Goal: Communication & Community: Answer question/provide support

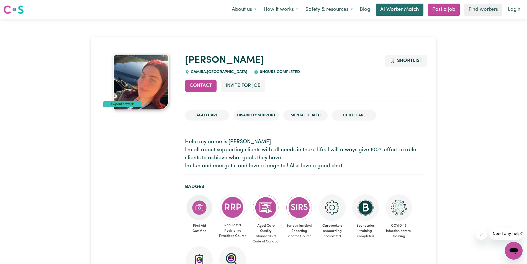
click at [411, 9] on link "AI Worker Match" at bounding box center [400, 10] width 48 height 12
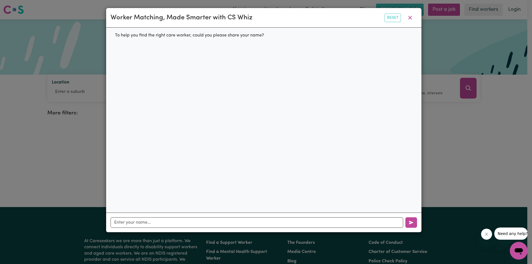
click at [411, 12] on button "button" at bounding box center [410, 17] width 14 height 11
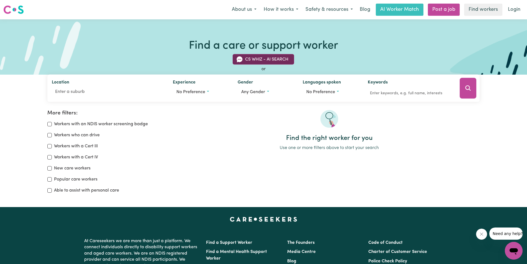
click at [279, 59] on button "CS Whiz - AI Search" at bounding box center [263, 59] width 61 height 11
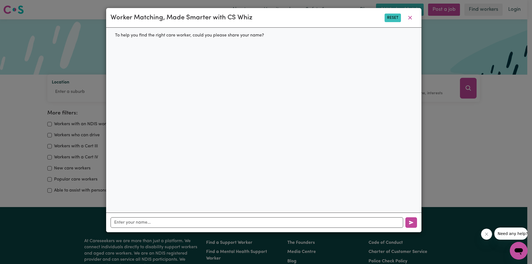
click at [392, 18] on button "Reset" at bounding box center [392, 18] width 16 height 9
click at [197, 225] on input "text" at bounding box center [256, 223] width 292 height 11
type input "[PERSON_NAME]"
click at [410, 224] on icon "button" at bounding box center [411, 223] width 4 height 4
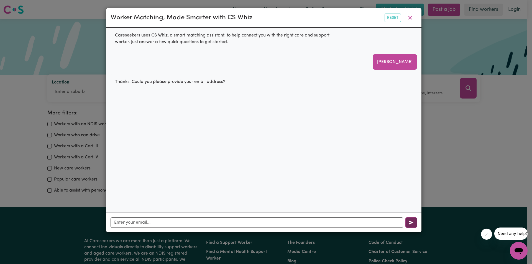
click at [411, 224] on icon "button" at bounding box center [411, 223] width 4 height 4
click at [145, 222] on input "text" at bounding box center [256, 223] width 292 height 11
type input "[EMAIL_ADDRESS][DOMAIN_NAME]"
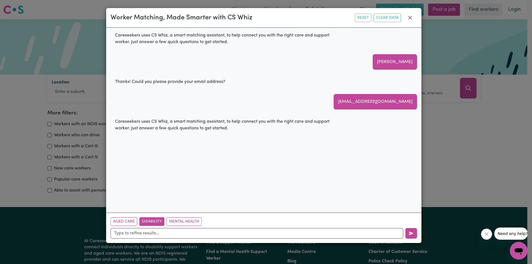
click at [155, 222] on button "Disability" at bounding box center [151, 222] width 25 height 9
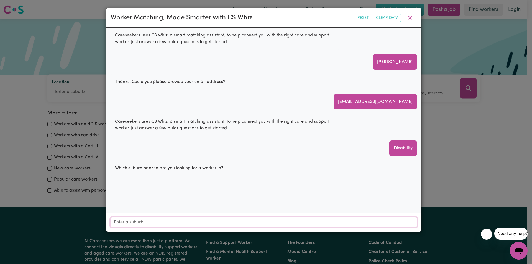
click at [216, 221] on input "Location" at bounding box center [263, 223] width 306 height 10
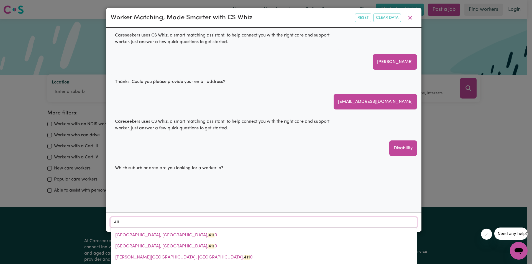
type input "4116"
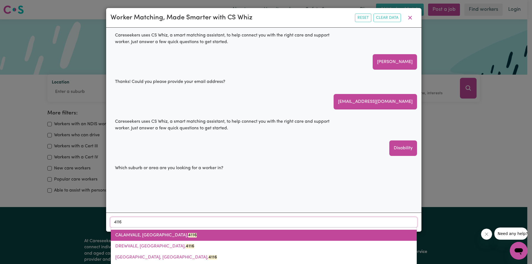
click at [155, 238] on span "CALAMVALE, [GEOGRAPHIC_DATA], 4116" at bounding box center [155, 235] width 81 height 4
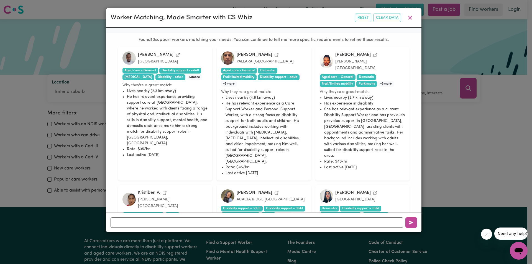
scroll to position [216, 0]
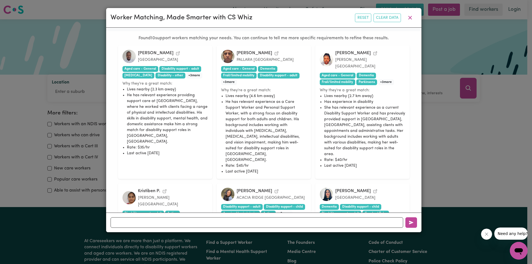
click at [382, 79] on span "+ 3 more" at bounding box center [386, 82] width 16 height 6
click at [326, 55] on img at bounding box center [326, 59] width 13 height 13
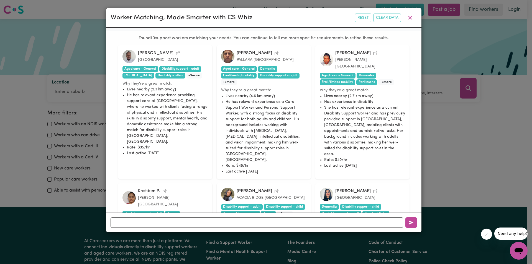
click at [326, 55] on img at bounding box center [326, 59] width 13 height 13
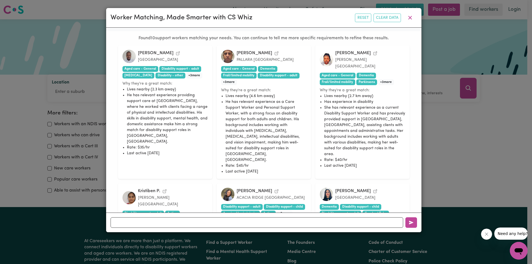
click at [326, 55] on img at bounding box center [326, 59] width 13 height 13
click at [347, 110] on li "She has relevant experience as a current Disability Support Worker and has prev…" at bounding box center [364, 131] width 81 height 52
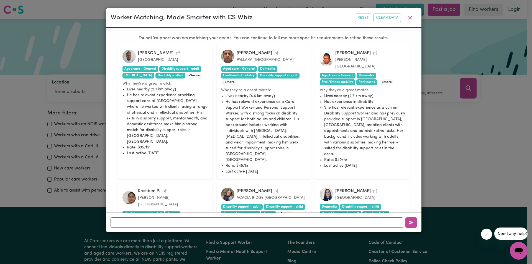
click at [347, 110] on li "She has relevant experience as a current Disability Support Worker and has prev…" at bounding box center [364, 131] width 81 height 52
click at [383, 159] on div "[PERSON_NAME][MEDICAL_DATA] Queensland Aged care - General [MEDICAL_DATA] Frail…" at bounding box center [362, 112] width 94 height 134
click at [373, 55] on icon "View Sharon K.'s profile" at bounding box center [375, 53] width 4 height 4
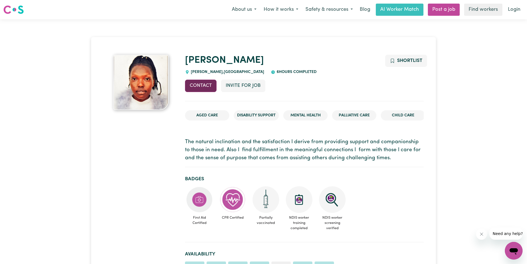
click at [204, 86] on button "Contact" at bounding box center [201, 86] width 32 height 12
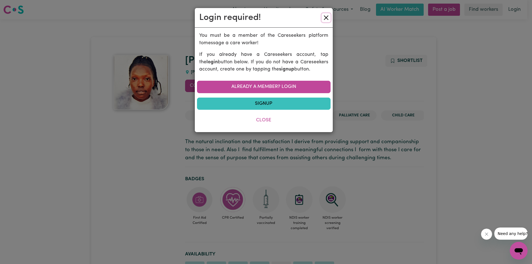
click at [326, 16] on button "Close" at bounding box center [326, 17] width 9 height 9
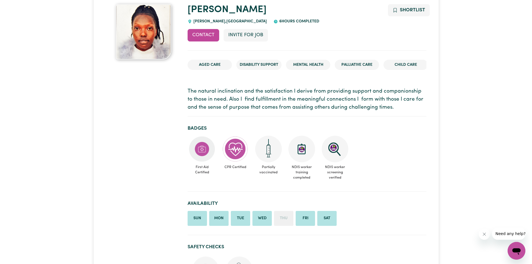
scroll to position [24, 0]
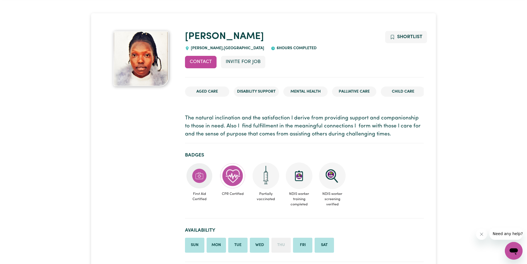
click at [202, 61] on button "Contact" at bounding box center [201, 62] width 32 height 12
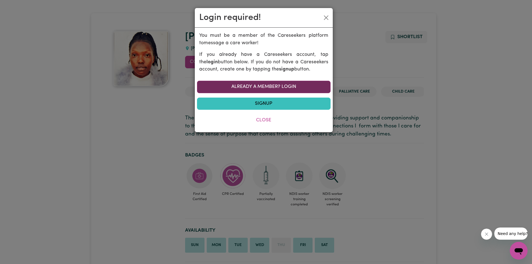
click at [293, 86] on link "Already a member? Login" at bounding box center [263, 87] width 133 height 12
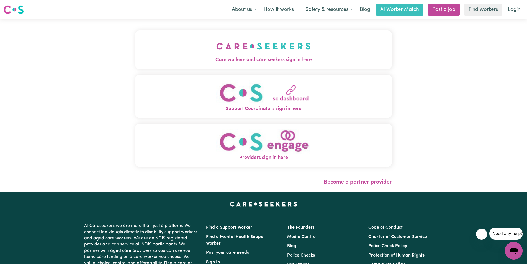
click at [278, 50] on img "Care workers and care seekers sign in here" at bounding box center [263, 46] width 94 height 20
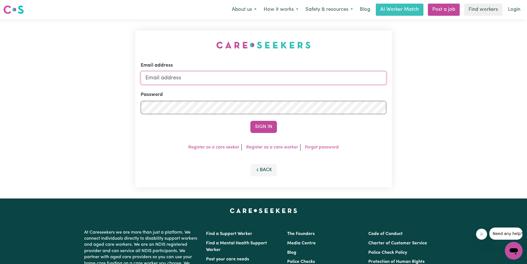
click at [230, 76] on input "Email address" at bounding box center [264, 77] width 246 height 13
type input "wynbsol@yahoo.com.au"
click at [250, 121] on button "Sign In" at bounding box center [263, 127] width 27 height 12
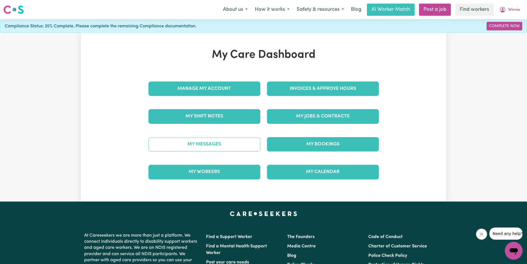
click at [221, 142] on link "My Messages" at bounding box center [204, 144] width 112 height 14
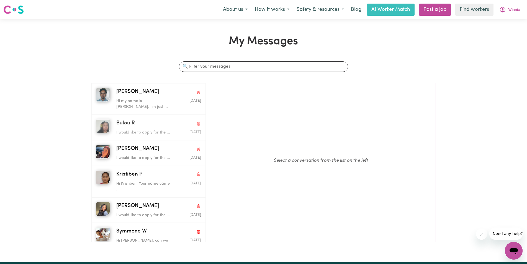
click at [199, 121] on div "Bulou R I would like to apply for the ... Aug 12 2025" at bounding box center [148, 127] width 114 height 25
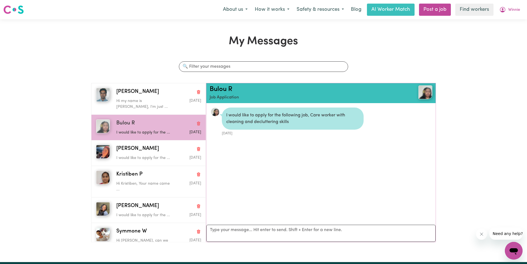
scroll to position [3, 0]
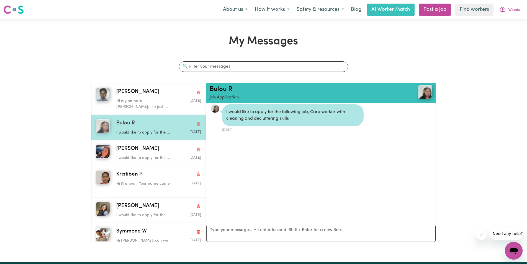
click at [128, 123] on span "Bulou R" at bounding box center [125, 124] width 19 height 8
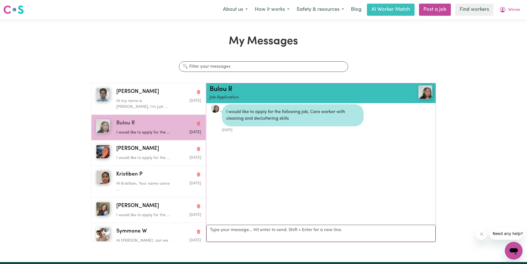
click at [91, 115] on button "Bulou R I would like to apply for the ... Aug 12 2025" at bounding box center [148, 127] width 114 height 25
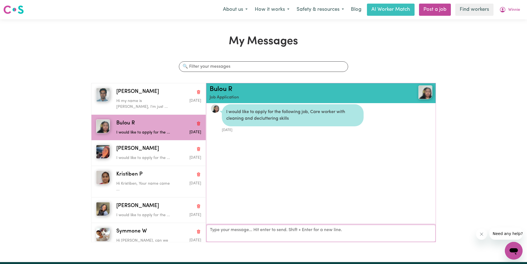
click at [217, 233] on textarea "Your reply" at bounding box center [320, 233] width 229 height 17
type textarea "W"
drag, startPoint x: 227, startPoint y: 119, endPoint x: 231, endPoint y: 119, distance: 3.6
click at [234, 118] on div "I would like to apply for the following job, Care worker with cleaning and decl…" at bounding box center [293, 116] width 142 height 22
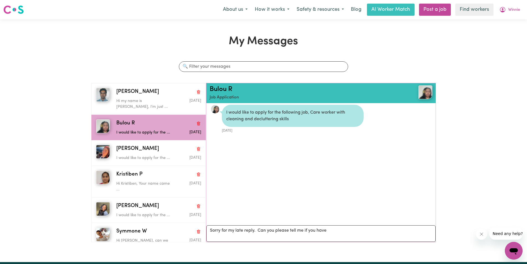
drag, startPoint x: 227, startPoint y: 119, endPoint x: 262, endPoint y: 120, distance: 35.5
click at [262, 120] on div "I would like to apply for the following job, Care worker with cleaning and decl…" at bounding box center [293, 116] width 142 height 22
click at [333, 231] on textarea "Sorry for my late reply. Can you please tell me if you have" at bounding box center [320, 234] width 229 height 17
type textarea "Sorry for my late reply. Can you please tell me if you have cleaning and declut…"
click at [423, 93] on img at bounding box center [425, 93] width 14 height 14
